Goal: Information Seeking & Learning: Learn about a topic

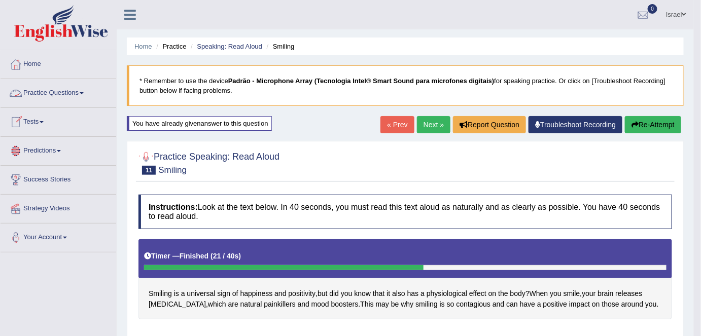
click at [62, 92] on link "Practice Questions" at bounding box center [59, 91] width 116 height 25
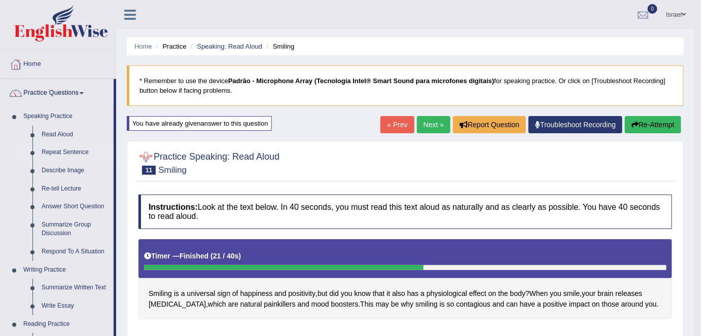
click at [63, 154] on link "Repeat Sentence" at bounding box center [75, 152] width 77 height 18
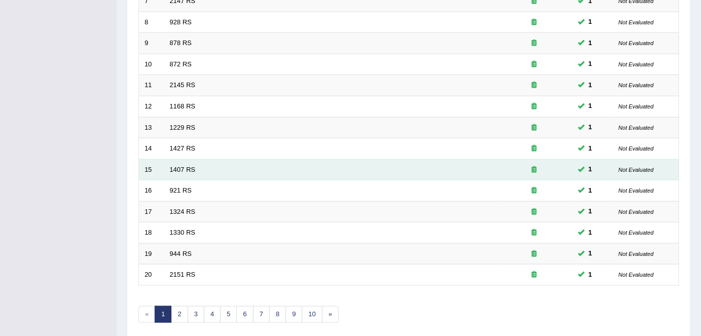
scroll to position [332, 0]
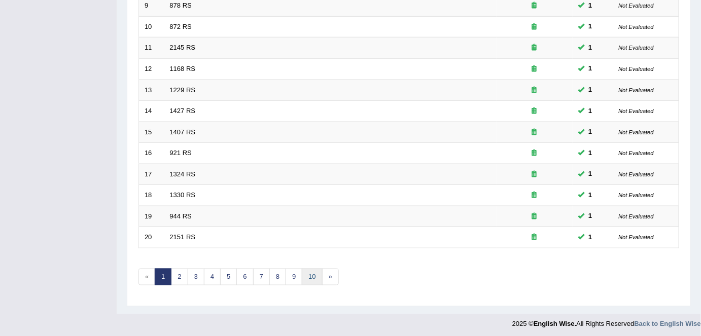
click at [305, 272] on link "10" at bounding box center [312, 277] width 20 height 17
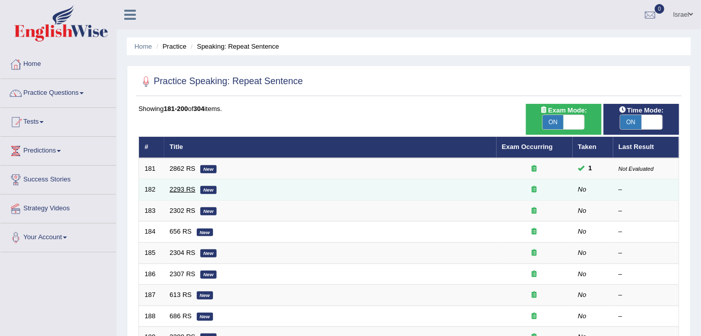
click at [192, 191] on link "2293 RS" at bounding box center [183, 190] width 26 height 8
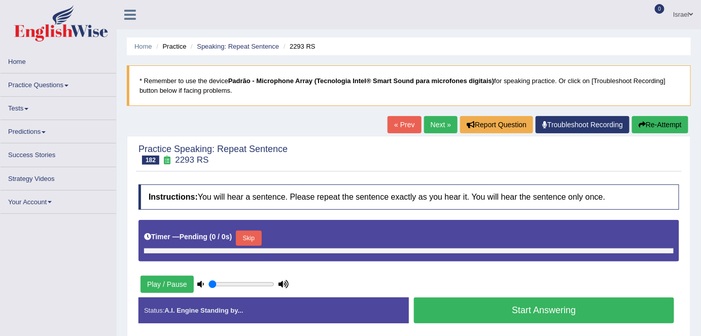
type input "1"
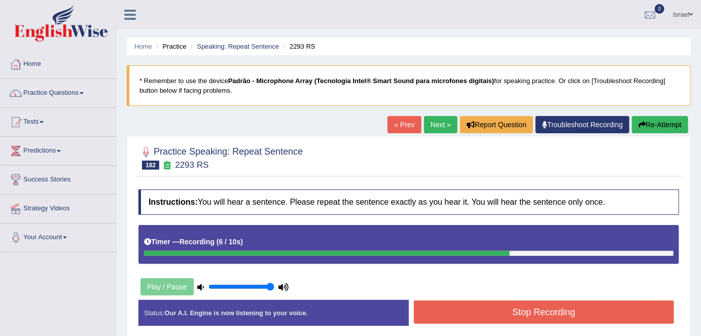
click at [459, 318] on button "Stop Recording" at bounding box center [544, 312] width 260 height 23
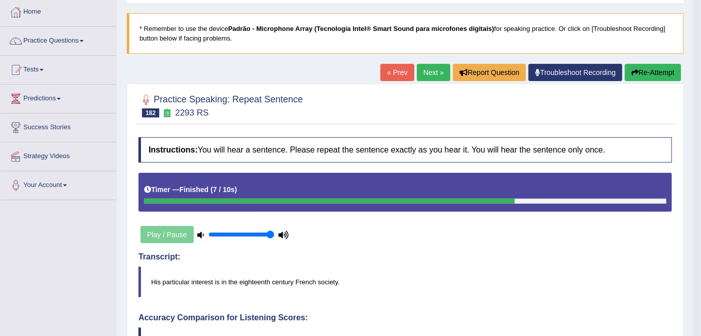
scroll to position [46, 0]
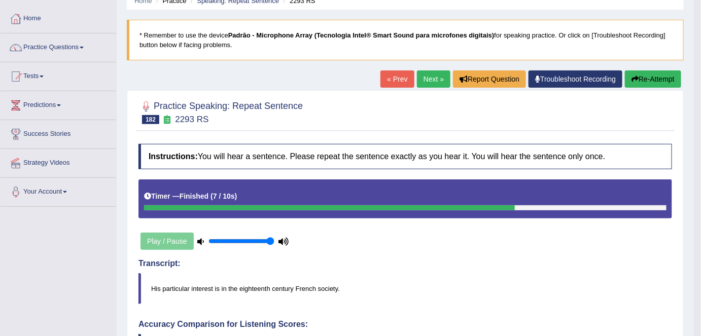
click at [430, 80] on link "Next »" at bounding box center [433, 78] width 33 height 17
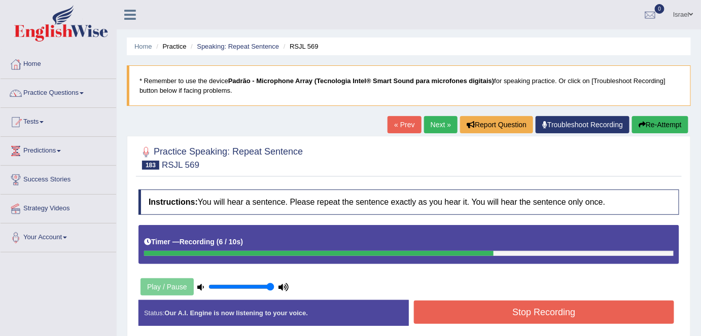
click at [536, 316] on button "Stop Recording" at bounding box center [544, 312] width 260 height 23
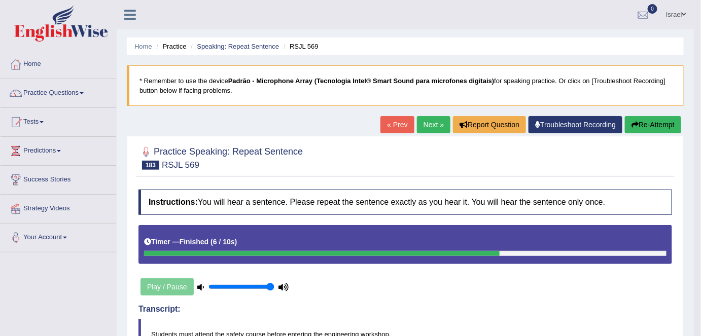
click at [424, 122] on link "Next »" at bounding box center [433, 124] width 33 height 17
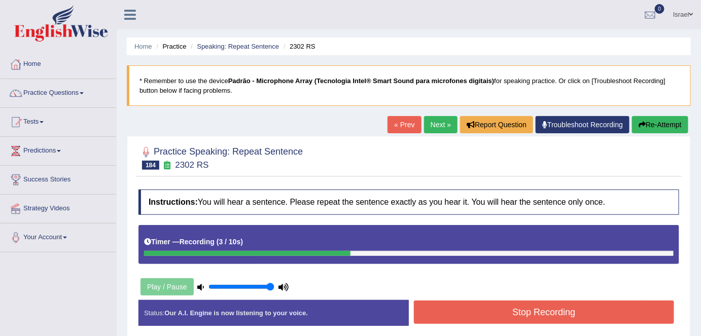
click at [477, 306] on button "Stop Recording" at bounding box center [544, 312] width 260 height 23
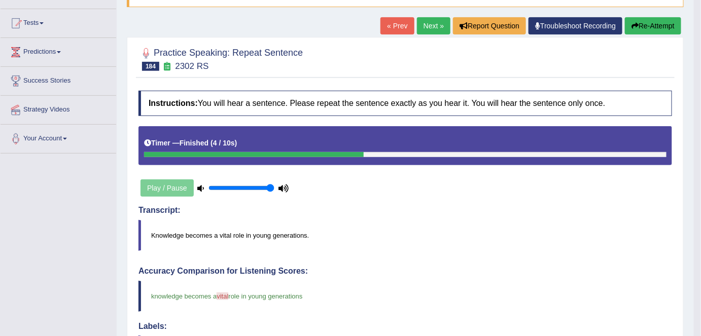
scroll to position [92, 0]
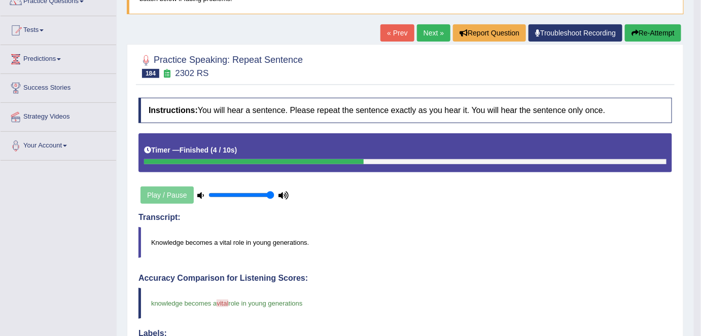
click at [426, 33] on link "Next »" at bounding box center [433, 32] width 33 height 17
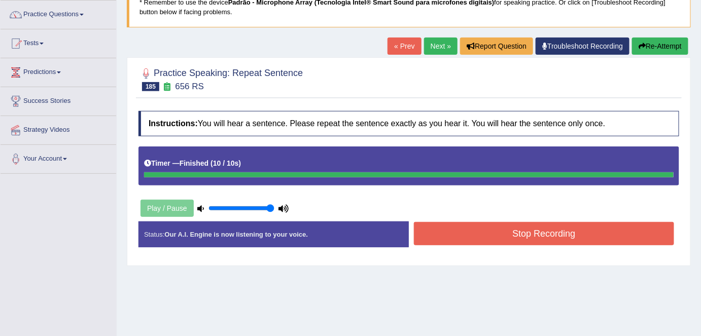
scroll to position [12, 0]
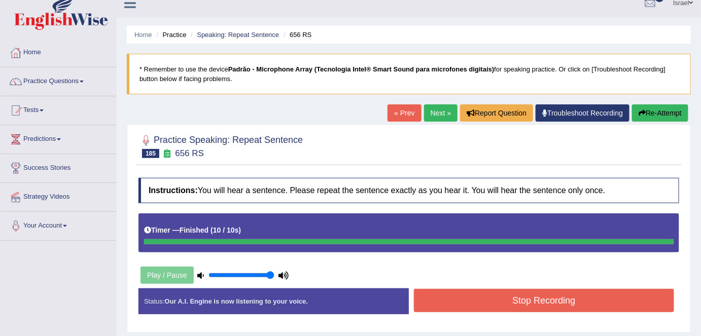
click at [498, 293] on button "Stop Recording" at bounding box center [544, 300] width 260 height 23
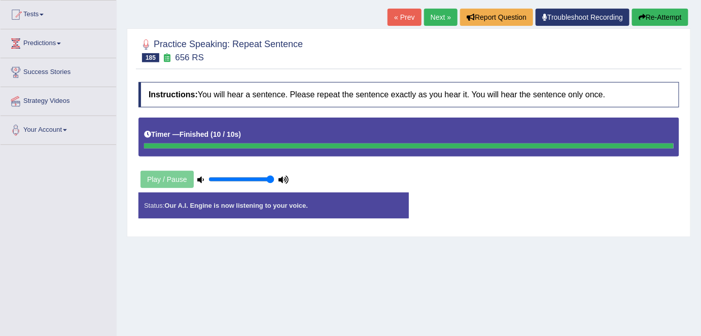
scroll to position [104, 0]
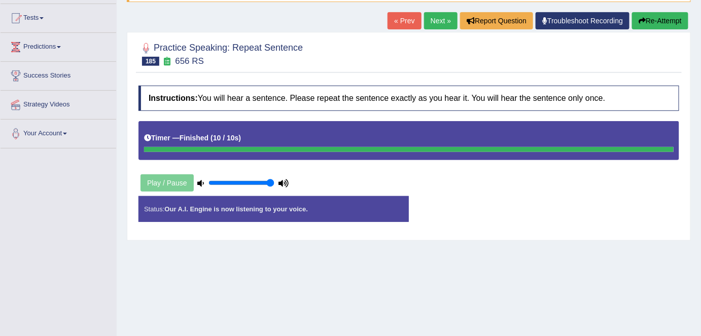
click at [163, 182] on div "Play / Pause" at bounding box center [214, 182] width 152 height 25
click at [196, 210] on strong "Our A.I. Engine is now listening to your voice." at bounding box center [235, 209] width 143 height 8
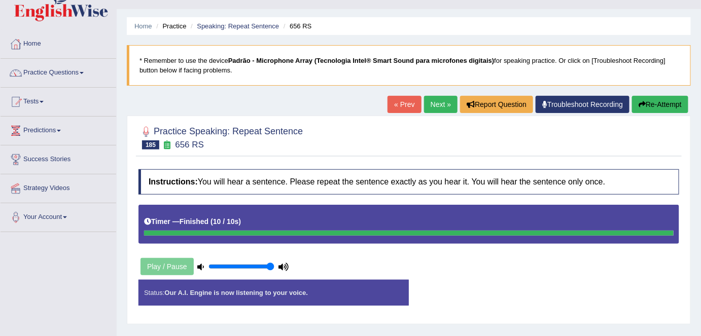
scroll to position [0, 0]
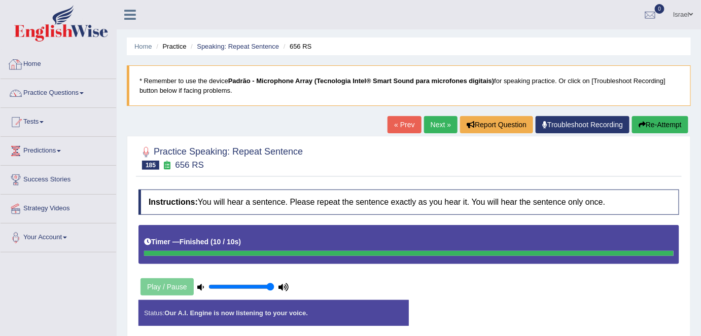
click at [29, 64] on link "Home" at bounding box center [59, 62] width 116 height 25
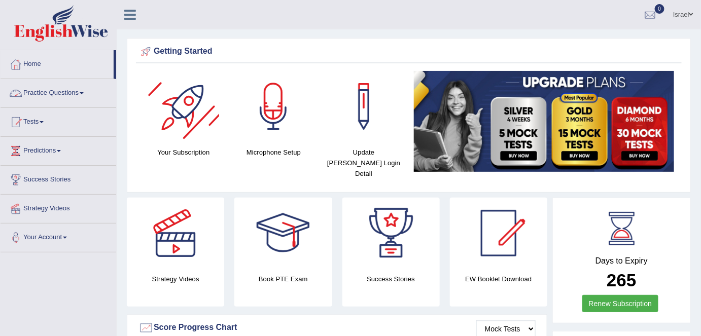
click at [74, 87] on link "Practice Questions" at bounding box center [59, 91] width 116 height 25
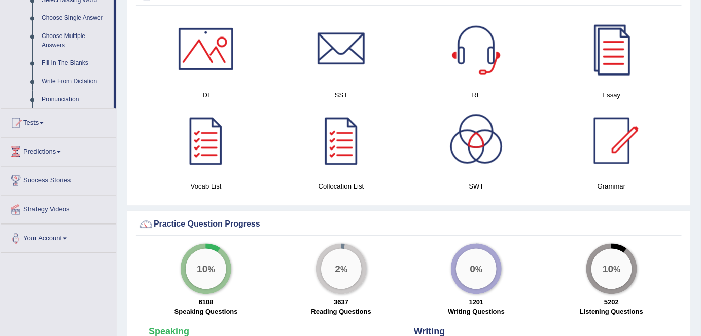
scroll to position [553, 0]
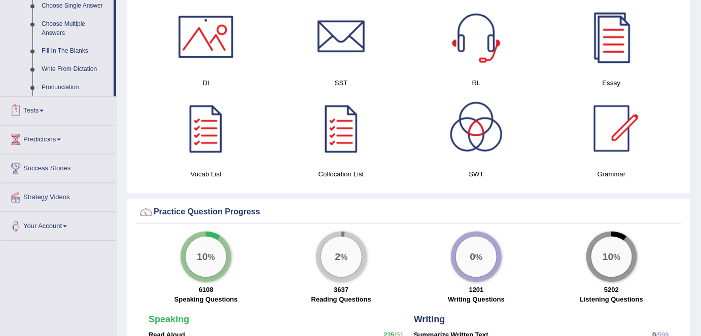
click at [36, 114] on link "Tests" at bounding box center [59, 109] width 116 height 25
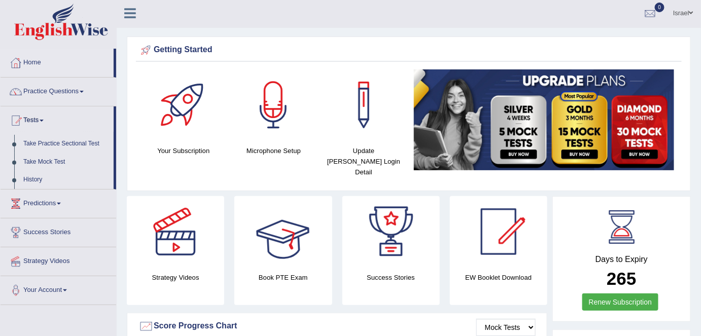
scroll to position [0, 0]
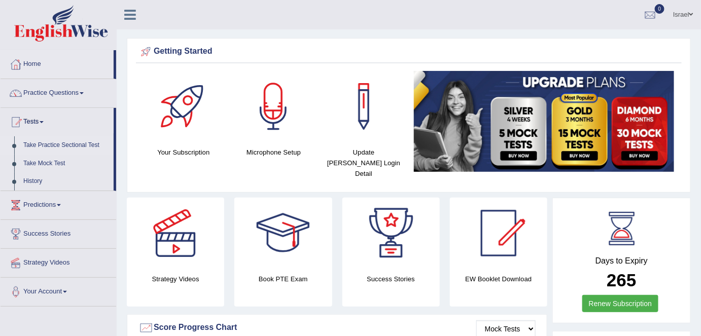
click at [58, 142] on link "Take Practice Sectional Test" at bounding box center [66, 145] width 95 height 18
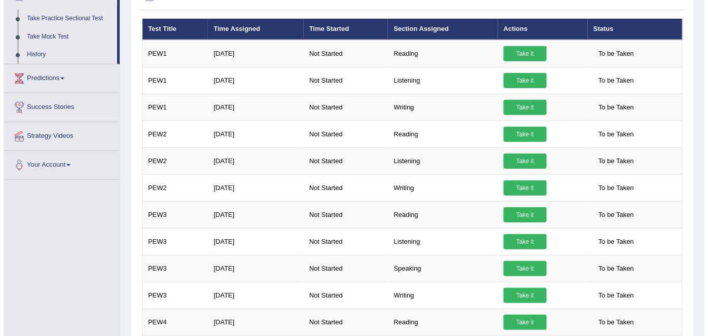
scroll to position [138, 0]
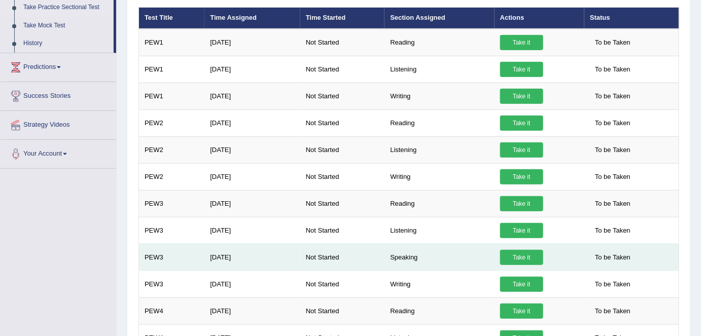
click at [517, 257] on link "Take it" at bounding box center [521, 257] width 43 height 15
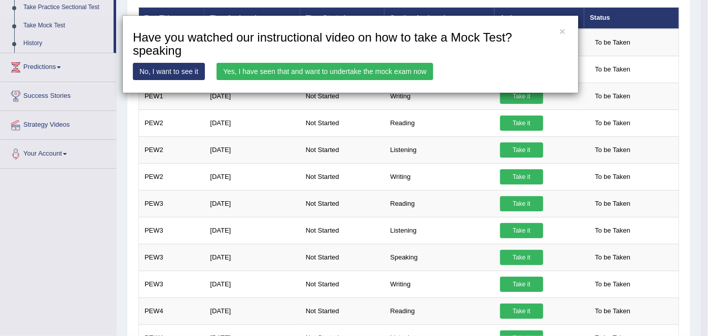
click at [178, 67] on link "No, I want to see it" at bounding box center [169, 71] width 72 height 17
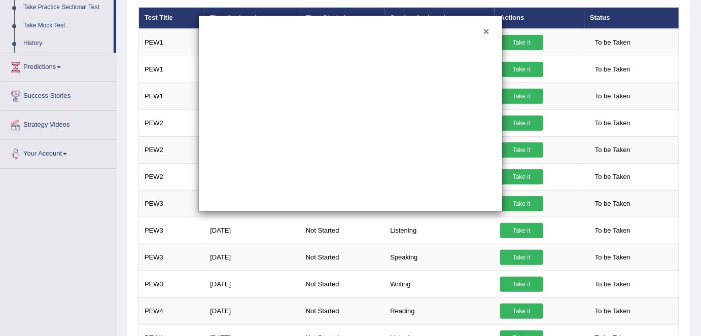
click at [487, 29] on button "×" at bounding box center [486, 31] width 6 height 11
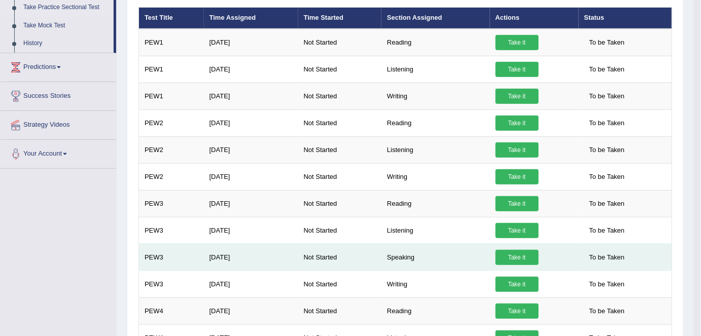
click at [512, 254] on link "Take it" at bounding box center [516, 257] width 43 height 15
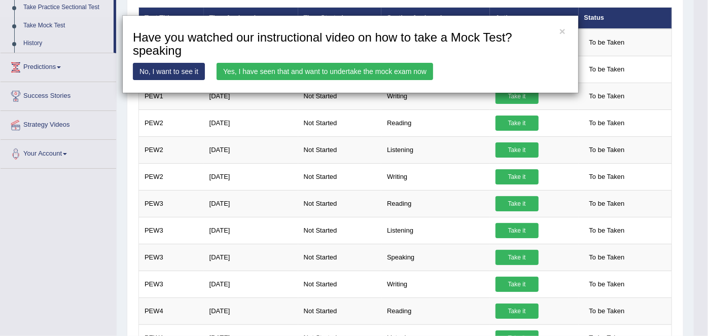
click at [299, 67] on link "Yes, I have seen that and want to undertake the mock exam now" at bounding box center [324, 71] width 216 height 17
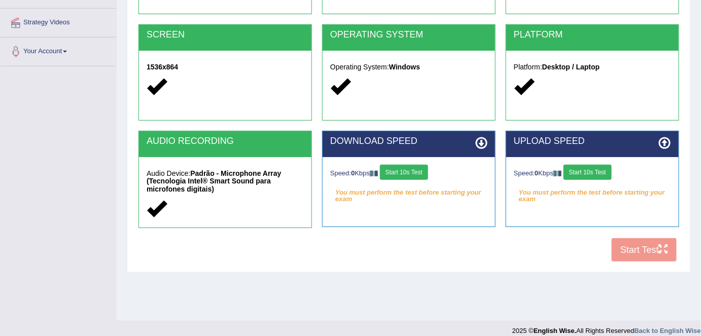
scroll to position [196, 0]
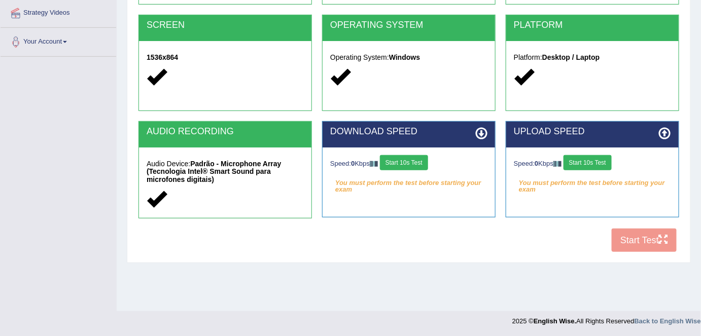
click at [404, 160] on button "Start 10s Test" at bounding box center [404, 162] width 48 height 15
click at [584, 157] on button "Start 10s Test" at bounding box center [587, 162] width 48 height 15
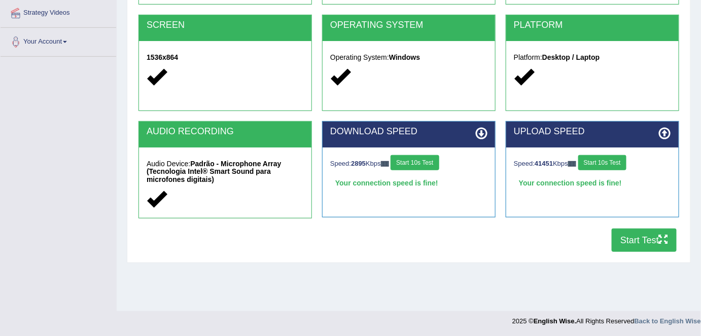
click at [641, 239] on button "Start Test" at bounding box center [643, 240] width 65 height 23
